Goal: Register for event/course

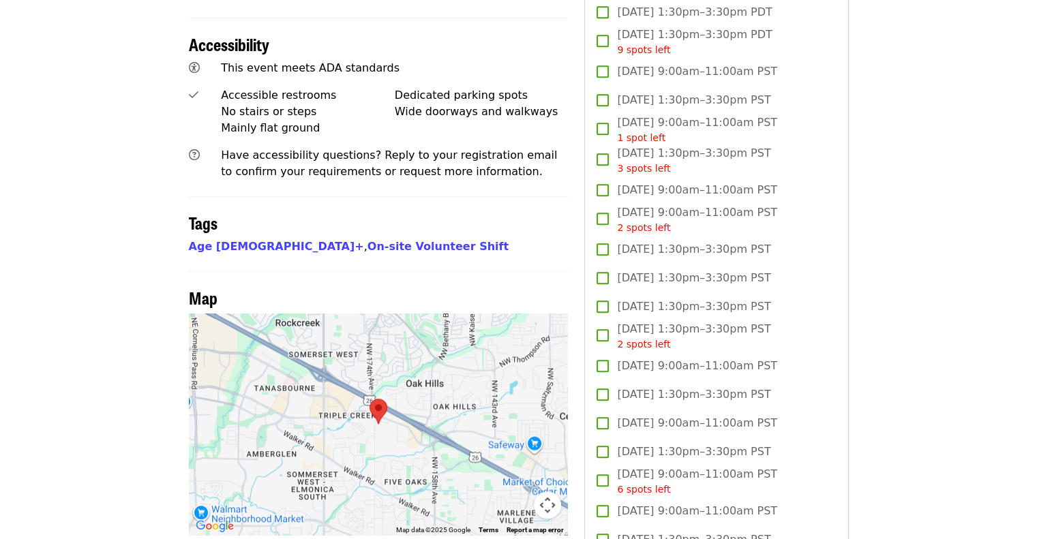
click at [930, 143] on article "Oct/Nov/Dec - [GEOGRAPHIC_DATA]: Repack/Sort (age [DEMOGRAPHIC_DATA]+) Highest …" at bounding box center [518, 441] width 1037 height 2638
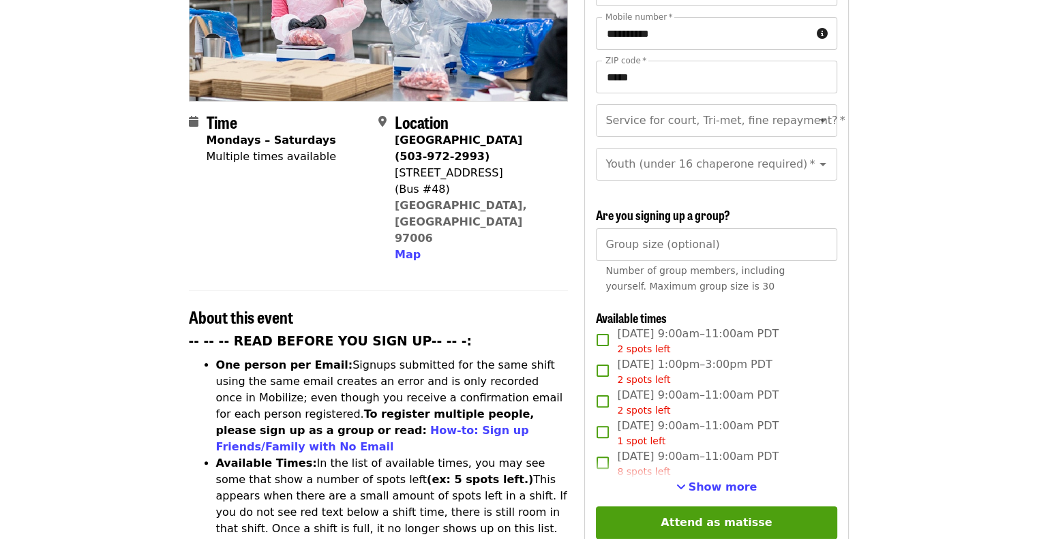
scroll to position [264, 0]
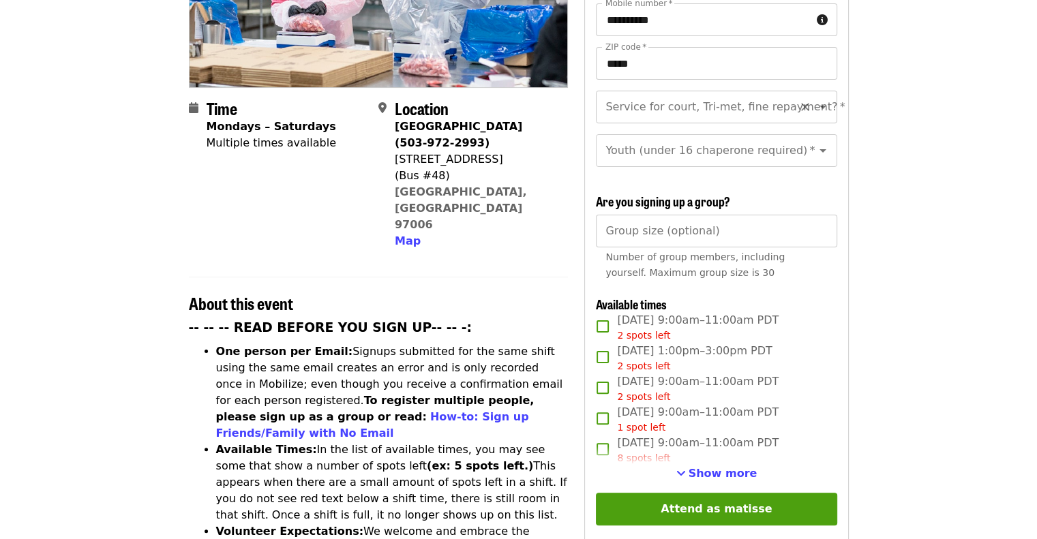
click at [814, 99] on icon "Open" at bounding box center [822, 107] width 16 height 16
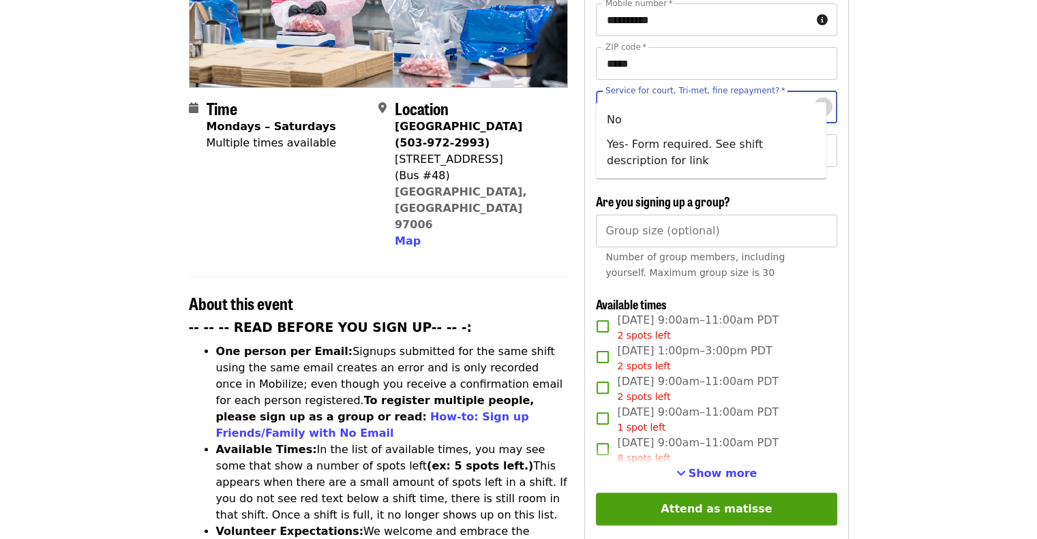
click at [814, 99] on icon "Close" at bounding box center [822, 107] width 16 height 16
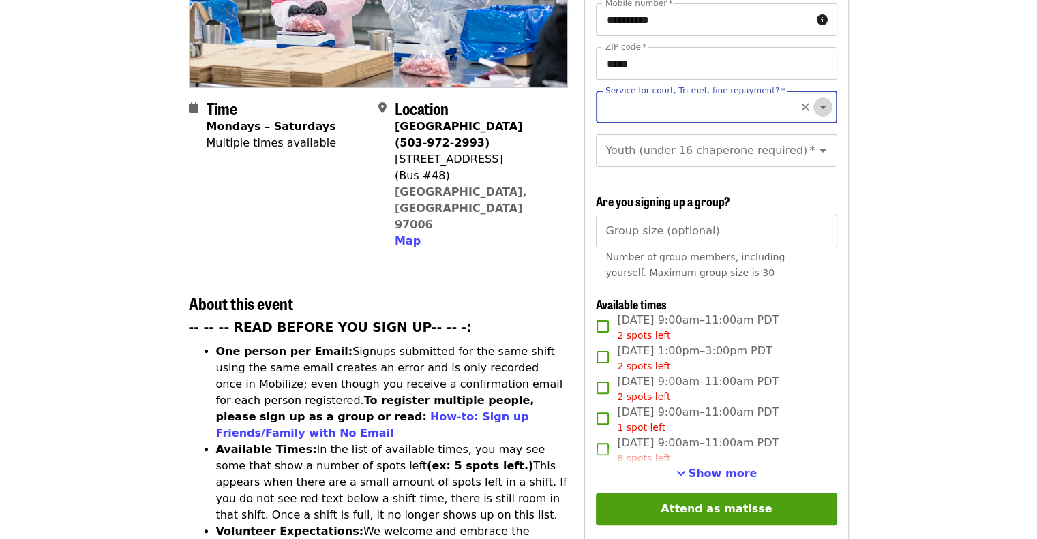
click at [814, 99] on icon "Open" at bounding box center [822, 107] width 16 height 16
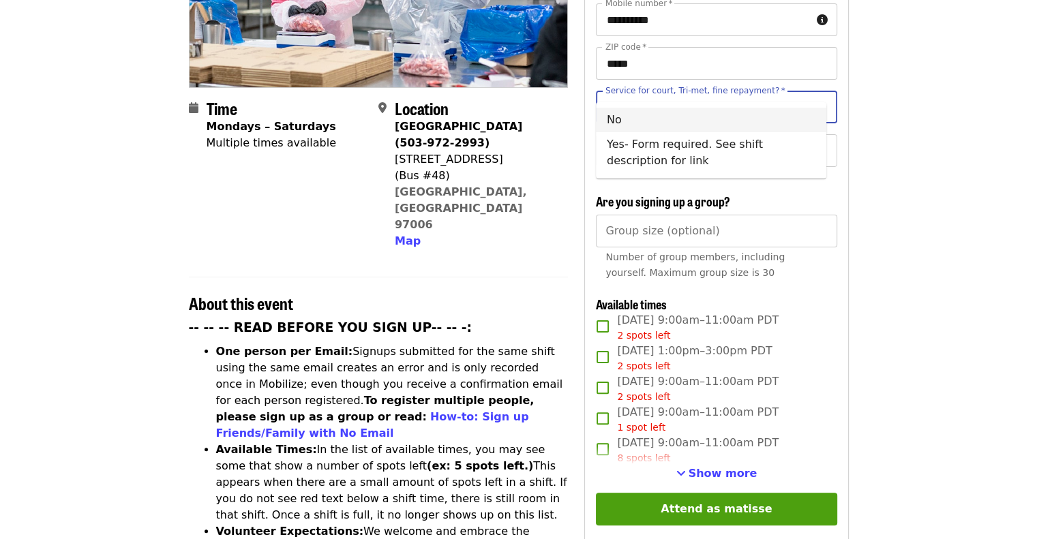
click at [624, 119] on li "No" at bounding box center [711, 120] width 230 height 25
type input "**"
click at [815, 142] on icon "Open" at bounding box center [822, 150] width 16 height 16
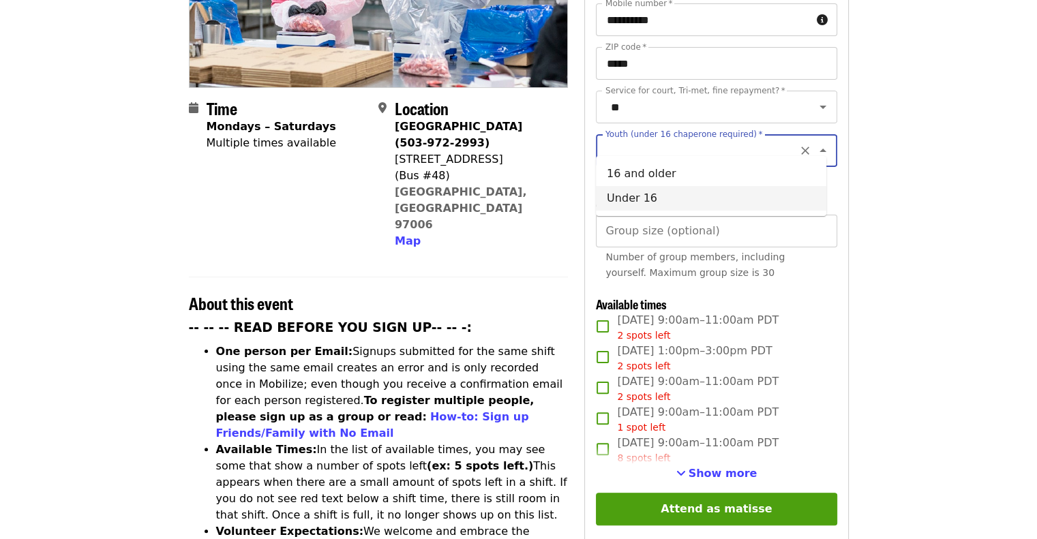
click at [637, 196] on li "Under 16" at bounding box center [711, 198] width 230 height 25
type input "********"
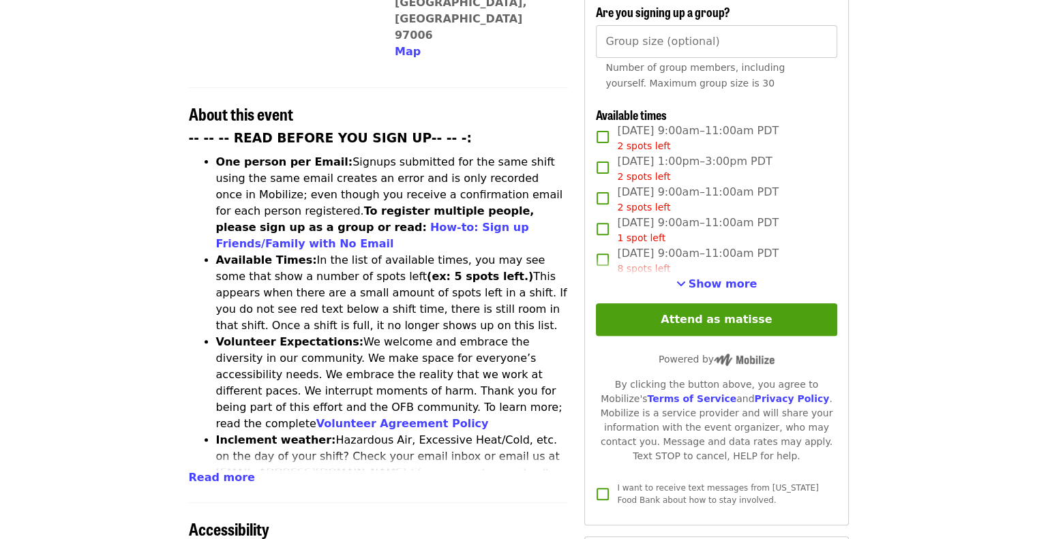
scroll to position [495, 0]
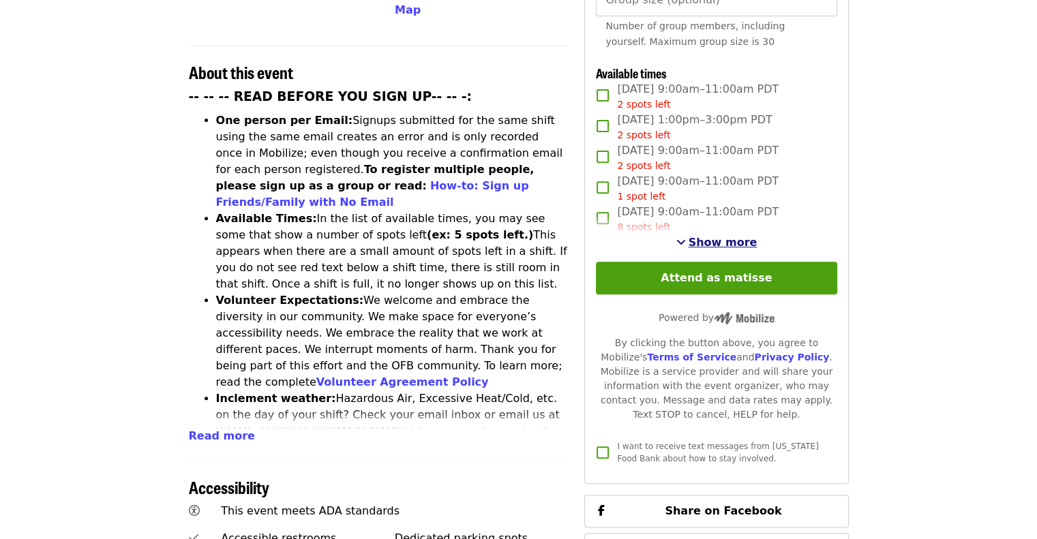
click at [724, 239] on span "Show more" at bounding box center [722, 242] width 69 height 13
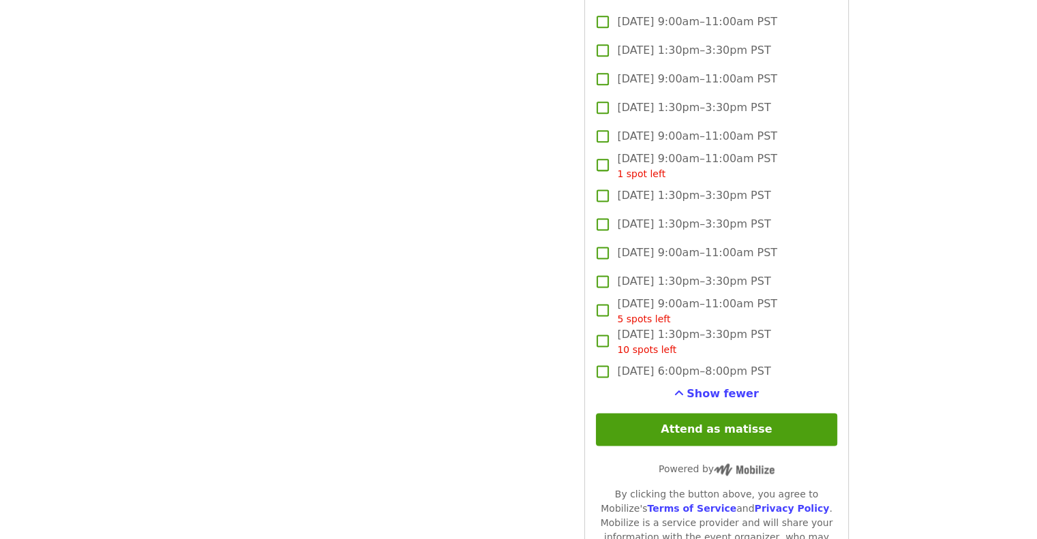
scroll to position [1776, 0]
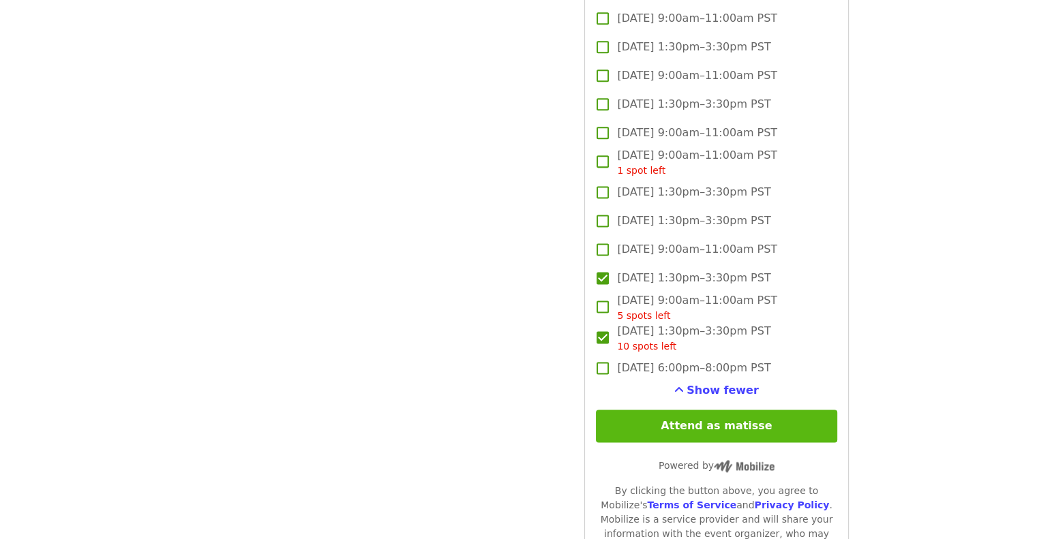
click at [705, 420] on button "Attend as matisse" at bounding box center [716, 426] width 241 height 33
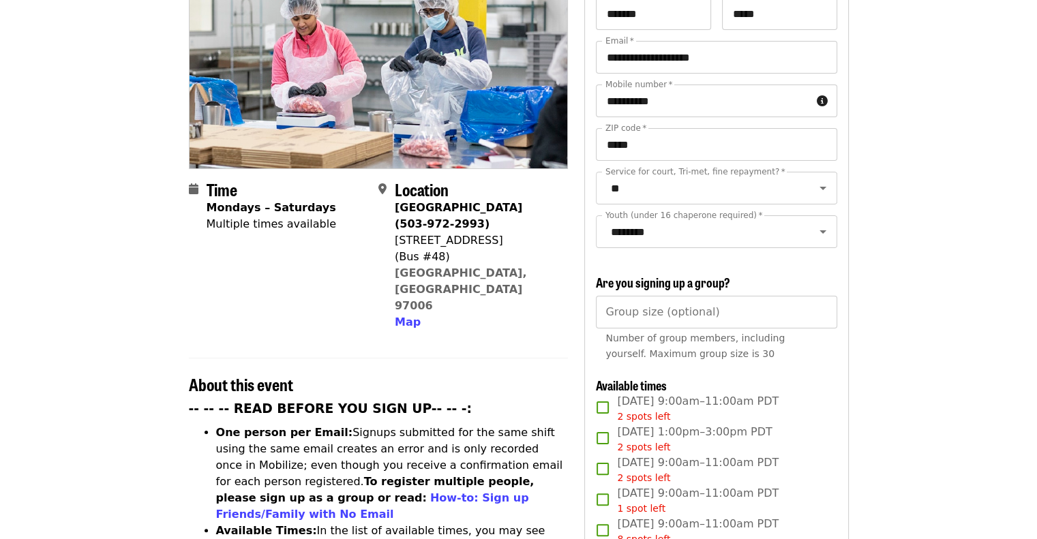
scroll to position [0, 0]
